Goal: Information Seeking & Learning: Learn about a topic

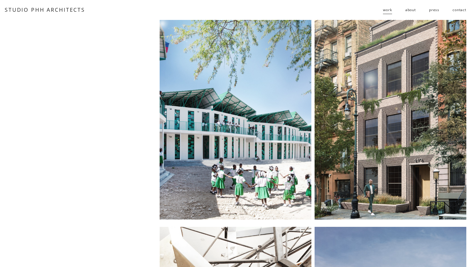
click at [0, 0] on span "residential" at bounding box center [0, 0] width 0 height 0
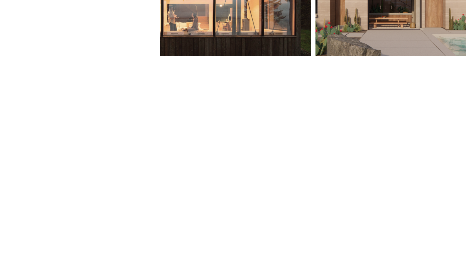
scroll to position [381, 0]
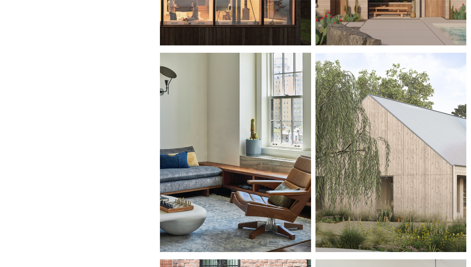
click at [375, 154] on div at bounding box center [390, 153] width 151 height 200
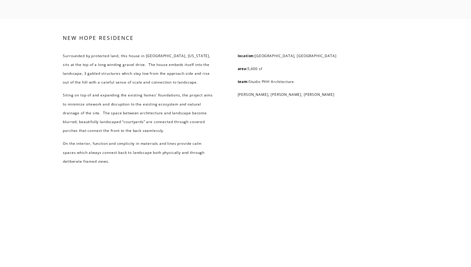
scroll to position [1517, 0]
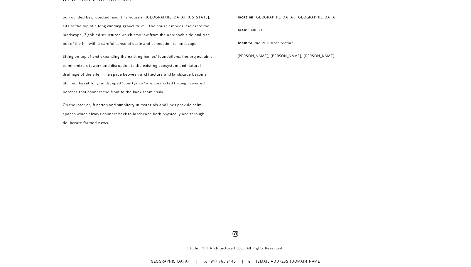
drag, startPoint x: 351, startPoint y: 55, endPoint x: 314, endPoint y: 55, distance: 37.6
click at [314, 55] on p "Pierre-Henri Hoppenot, Marco Pinheiro, Radmila Andjelkovic" at bounding box center [304, 56] width 132 height 9
copy p "Radmila Andjelkovic"
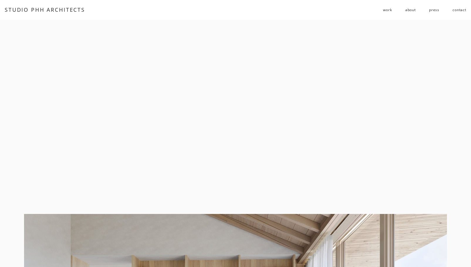
scroll to position [930, 0]
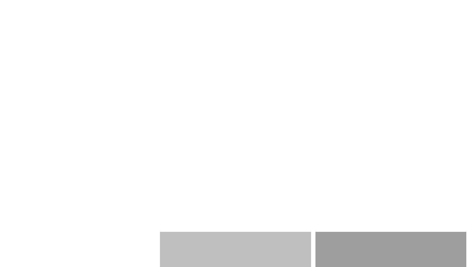
scroll to position [646, 0]
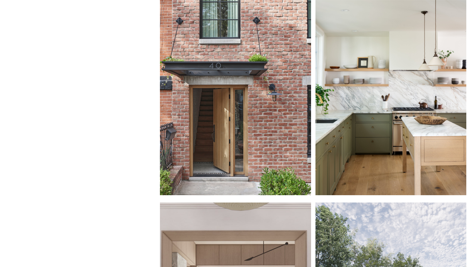
click at [350, 109] on div at bounding box center [390, 96] width 151 height 200
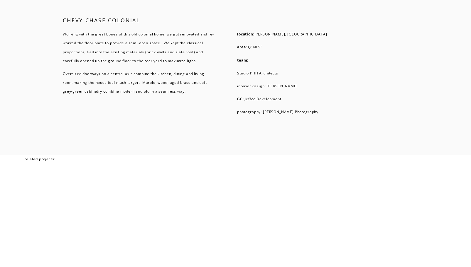
scroll to position [1761, 0]
